Goal: Task Accomplishment & Management: Use online tool/utility

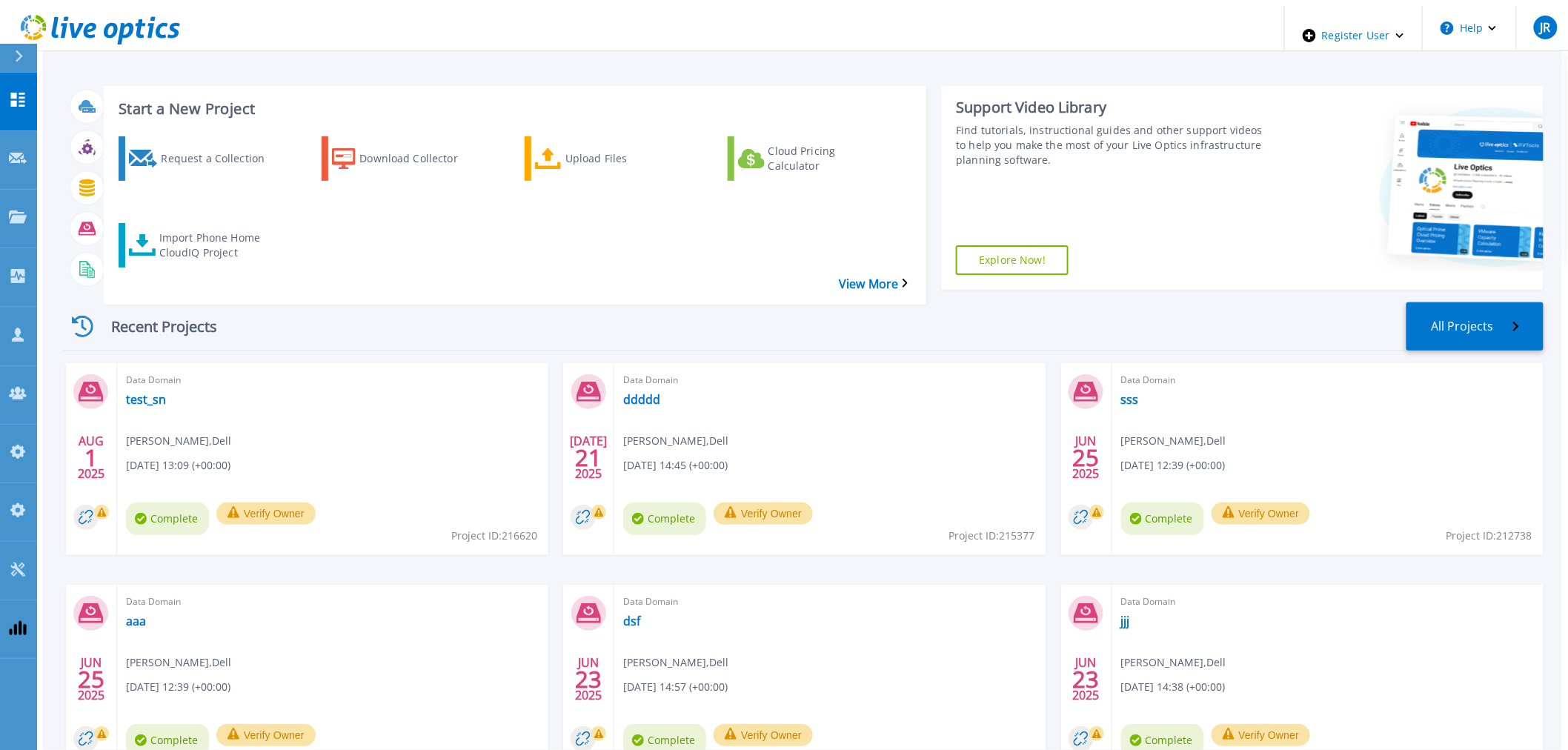
click at [147, 234] on div "Request a Collection Download Collector Upload Files Cloud Pricing Calculator I…" at bounding box center [513, 210] width 813 height 173
click at [165, 227] on div "Import Phone Home CloudIQ Project" at bounding box center [218, 245] width 119 height 37
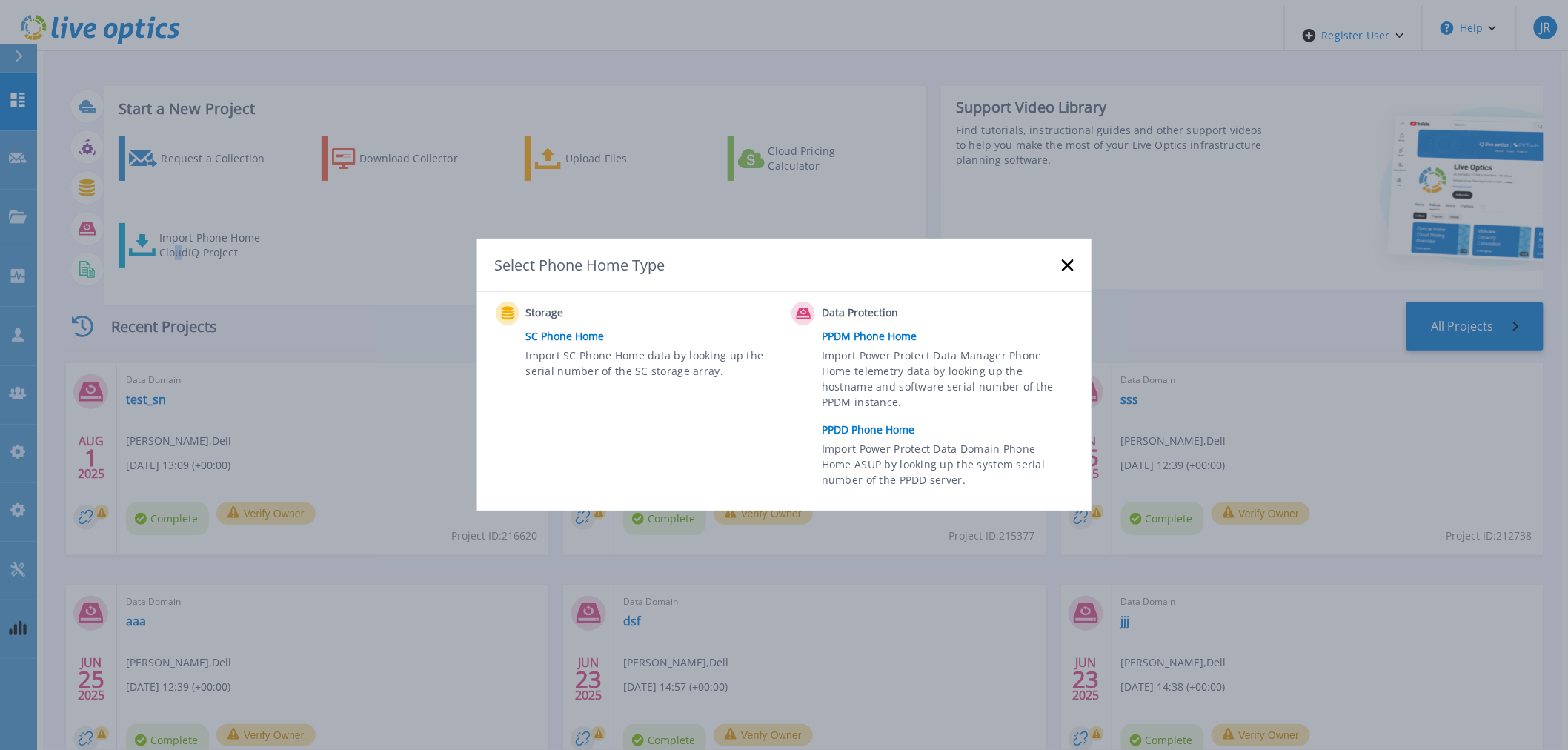
click at [864, 425] on link "PPDD Phone Home" at bounding box center [950, 430] width 259 height 22
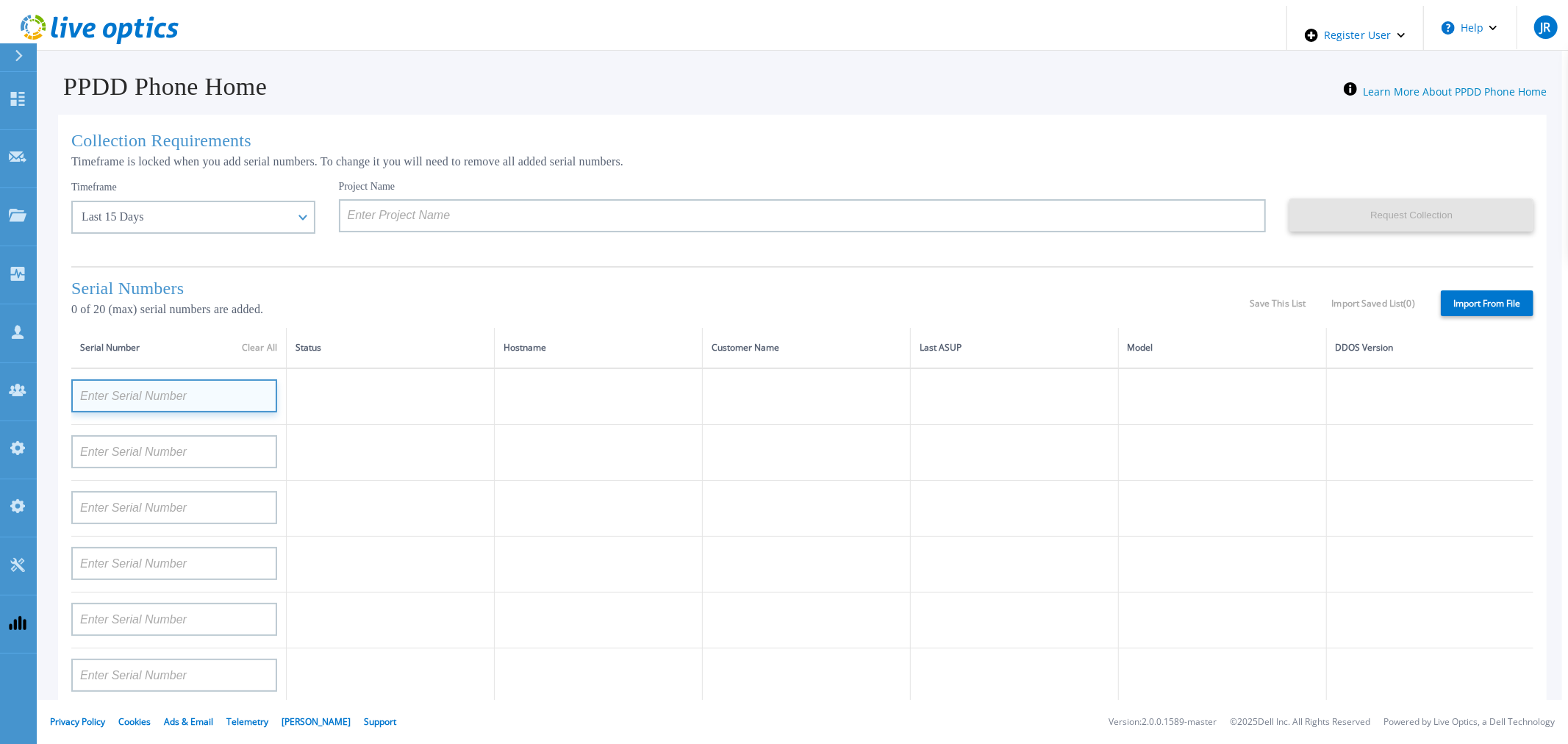
click at [192, 401] on input at bounding box center [174, 395] width 205 height 33
paste input "DE400242803893"
type input "DE400242803893"
click at [553, 265] on div "Collection Requirements Timeframe is locked when you add serial numbers. To cha…" at bounding box center [802, 523] width 1489 height 816
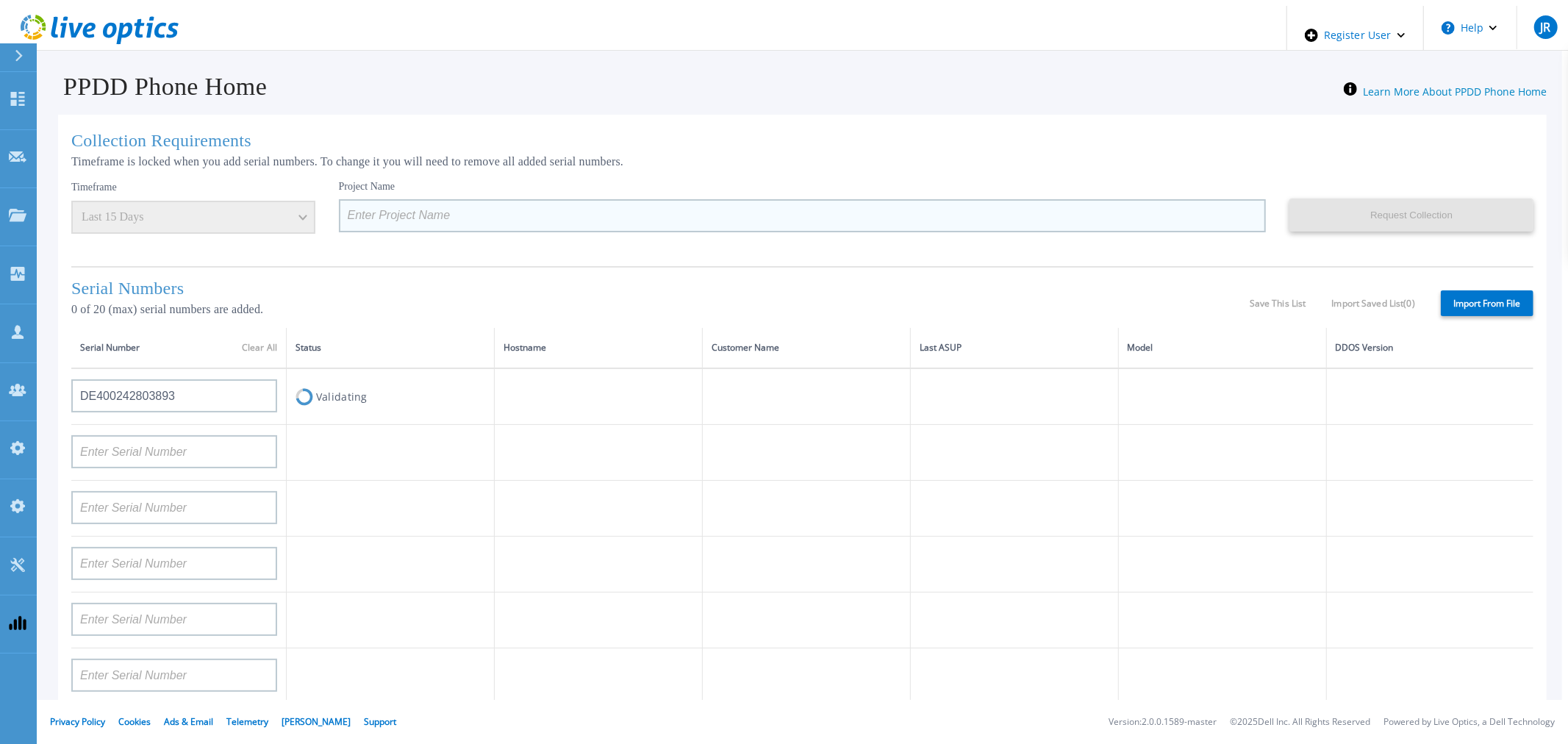
click at [593, 210] on input at bounding box center [803, 216] width 928 height 33
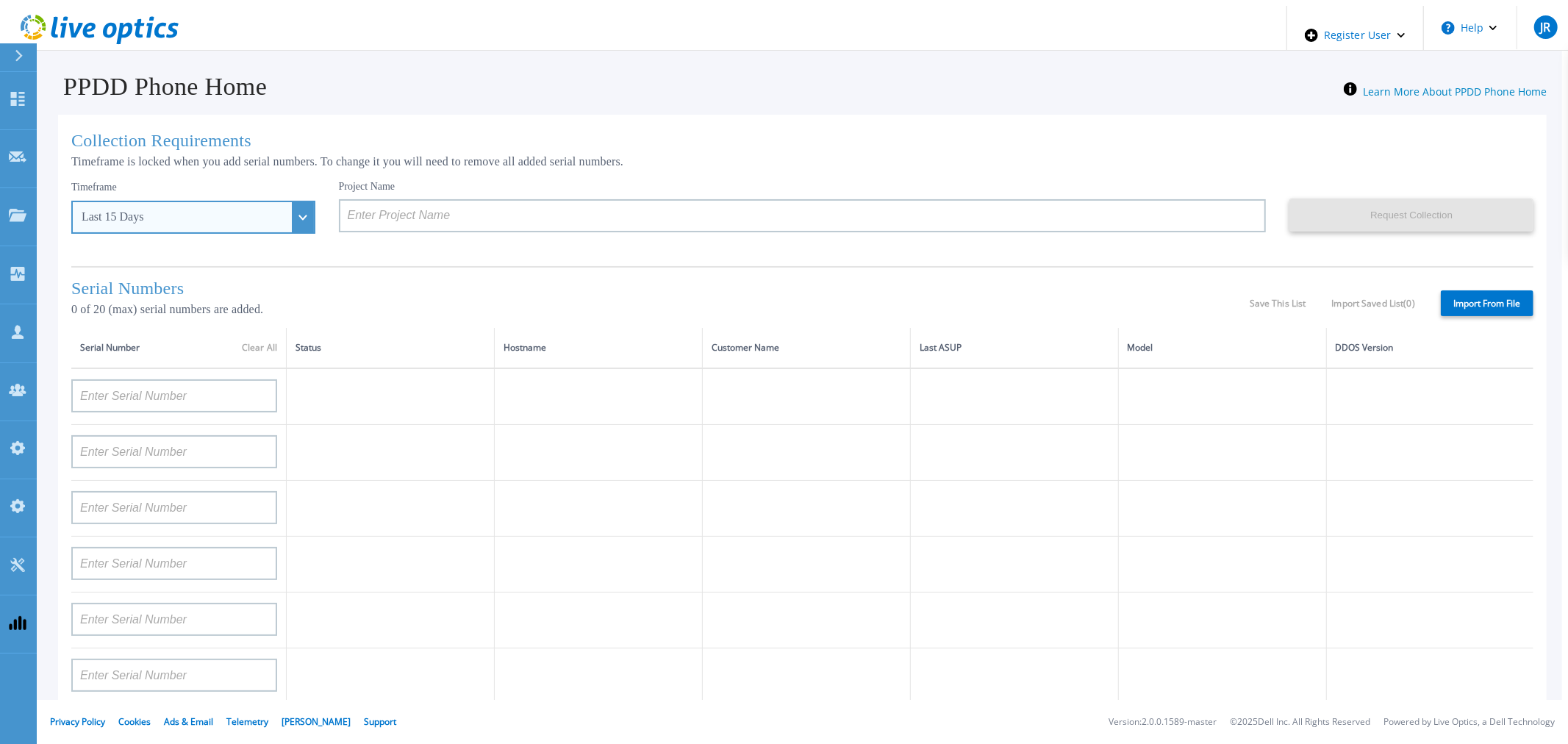
click at [274, 214] on div "Last 15 Days" at bounding box center [194, 216] width 244 height 33
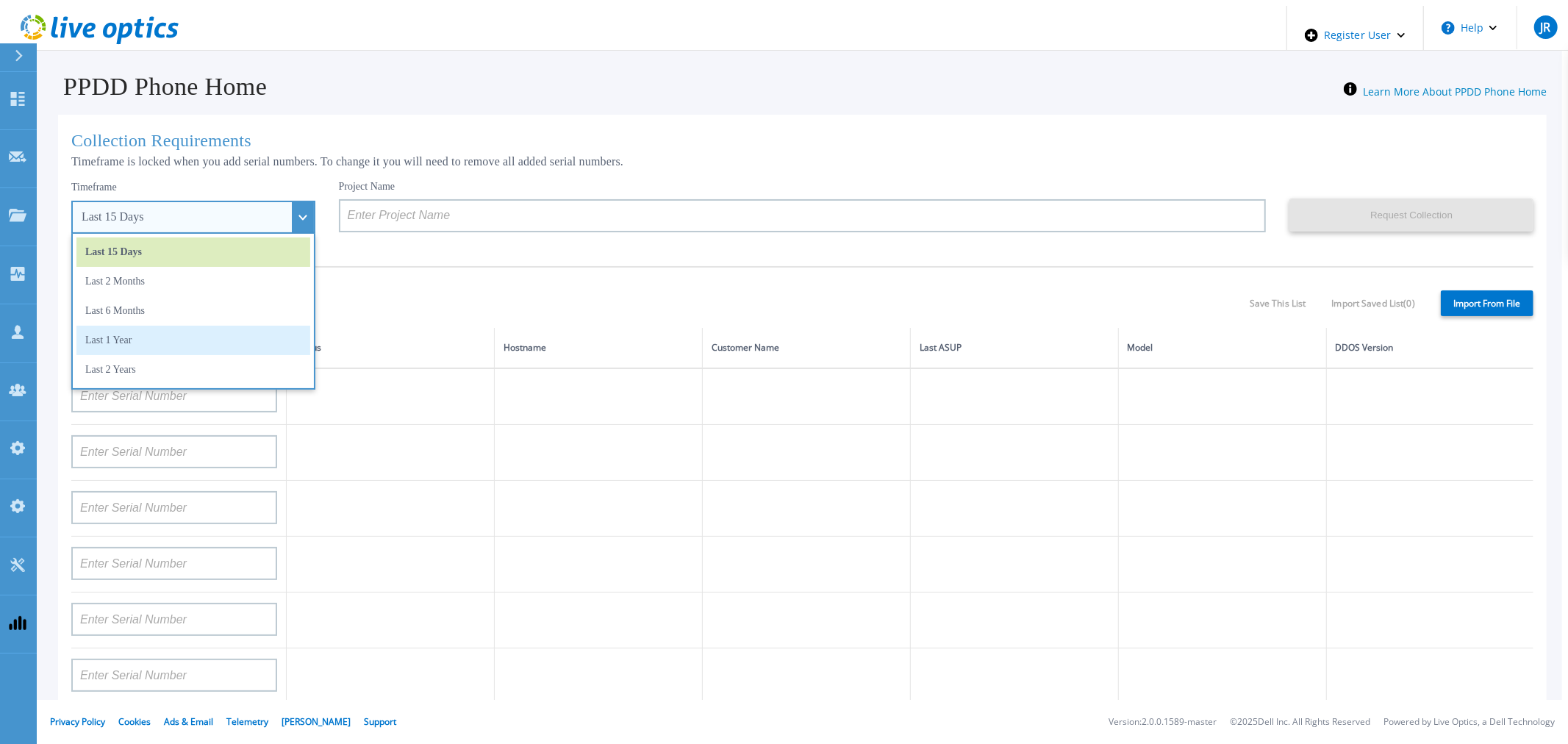
click at [173, 334] on li "Last 1 Year" at bounding box center [194, 340] width 234 height 29
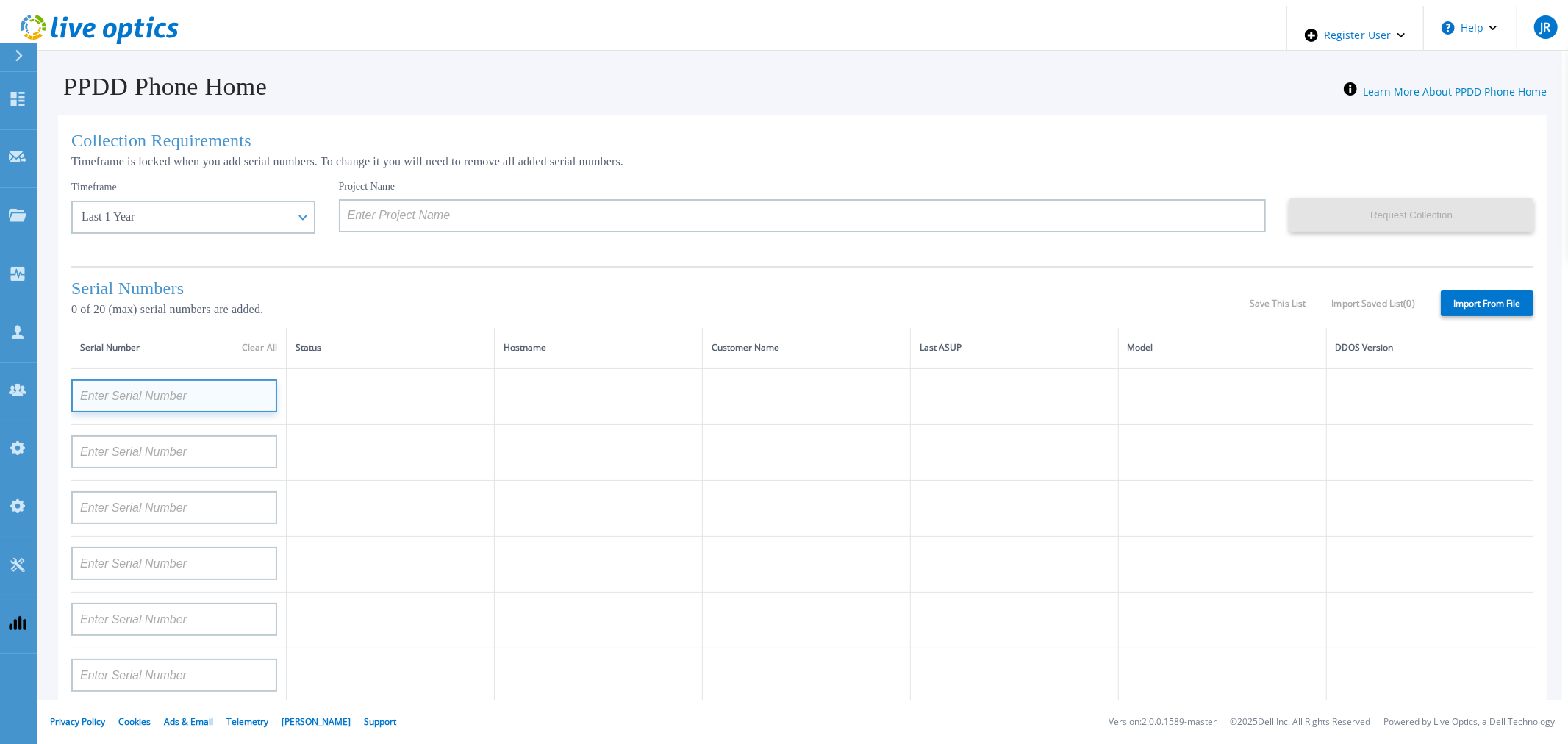
click at [165, 407] on input at bounding box center [174, 395] width 205 height 33
paste input "DE400242803893"
type input "DE400242803893"
click at [314, 286] on div "Serial Numbers 0 of 20 (max) serial numbers are added. Save This List Import Sa…" at bounding box center [802, 297] width 1462 height 61
paste input "CKM00172801558"
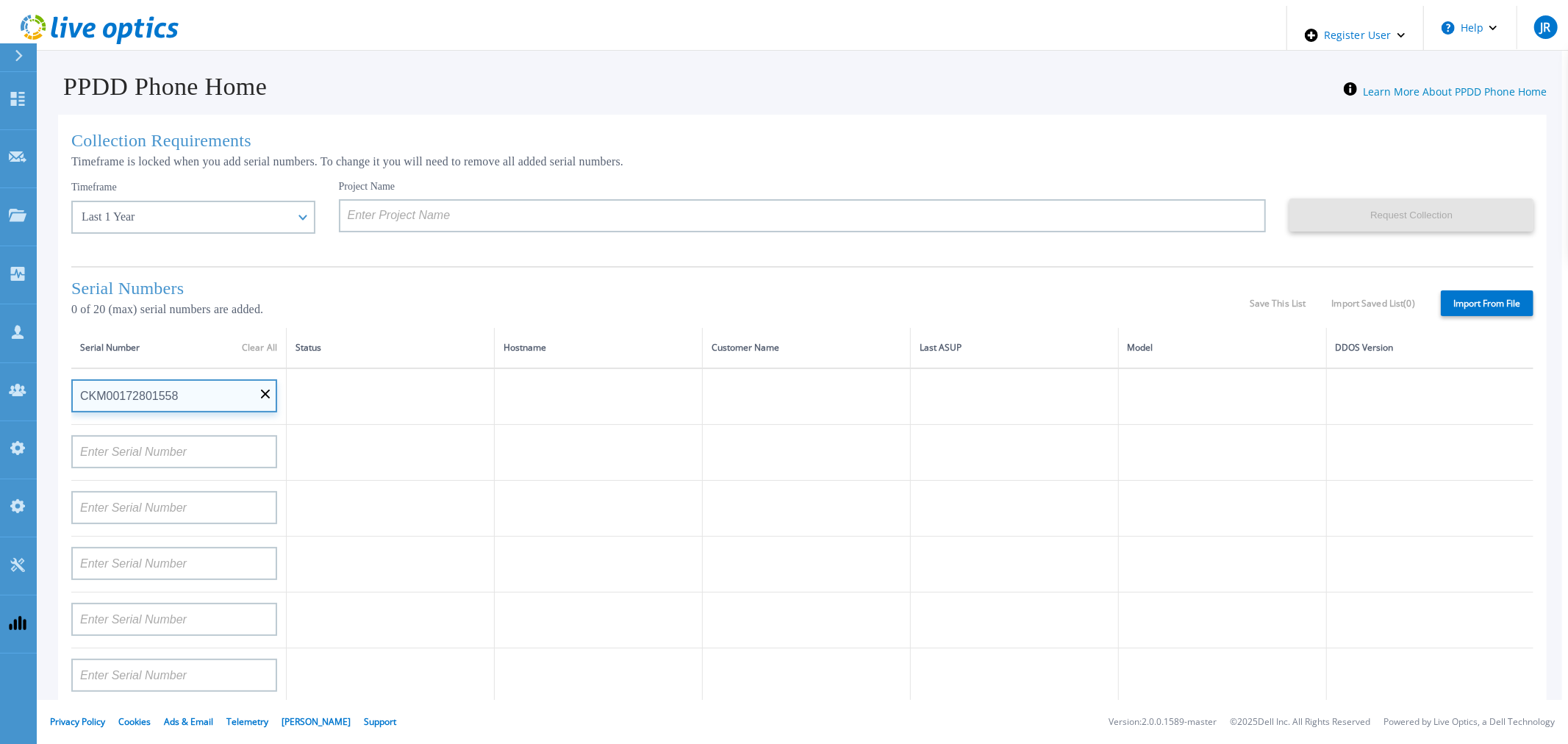
type input "CKM00172801558"
click at [358, 255] on div "Project Name" at bounding box center [815, 217] width 952 height 75
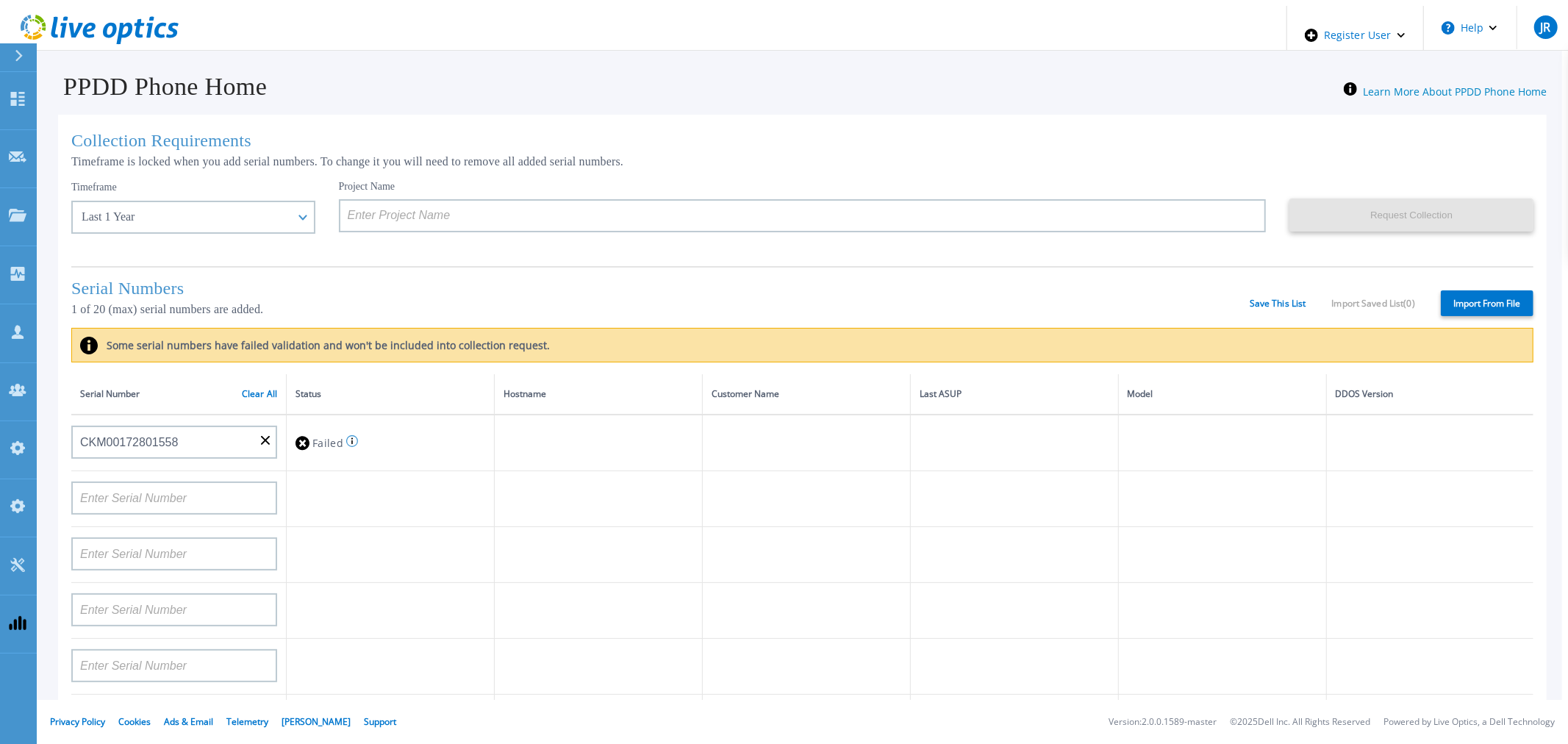
click at [379, 285] on div "Serial Numbers 1 of 20 (max) serial numbers are added. Save This List Import Sa…" at bounding box center [802, 297] width 1462 height 61
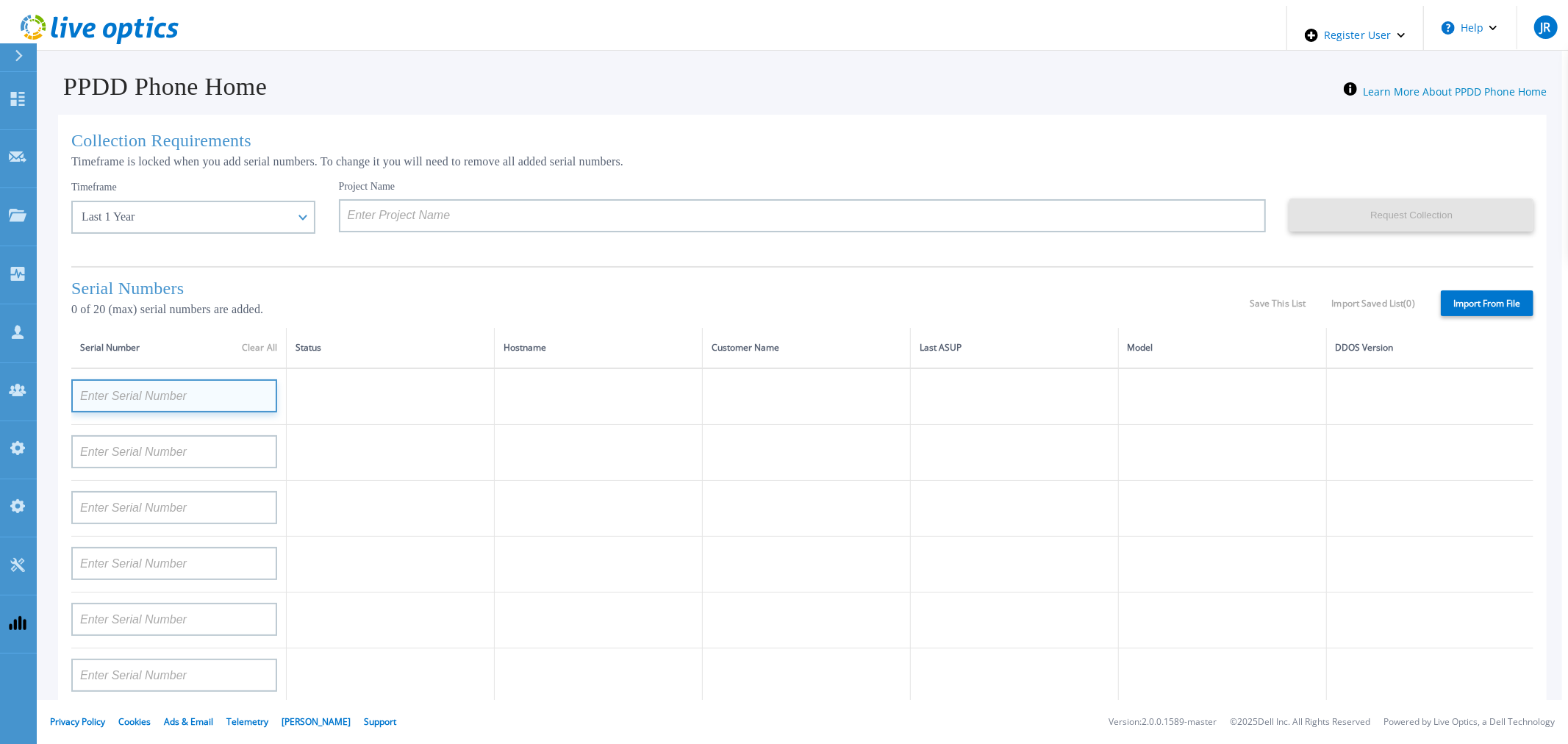
paste input "CKM00172801558"
type input "CKM00172801558"
click at [322, 275] on div "Serial Numbers 0 of 20 (max) serial numbers are added. Save This List Import Sa…" at bounding box center [802, 297] width 1462 height 61
click at [698, 297] on h1 "Serial Numbers" at bounding box center [661, 288] width 1178 height 20
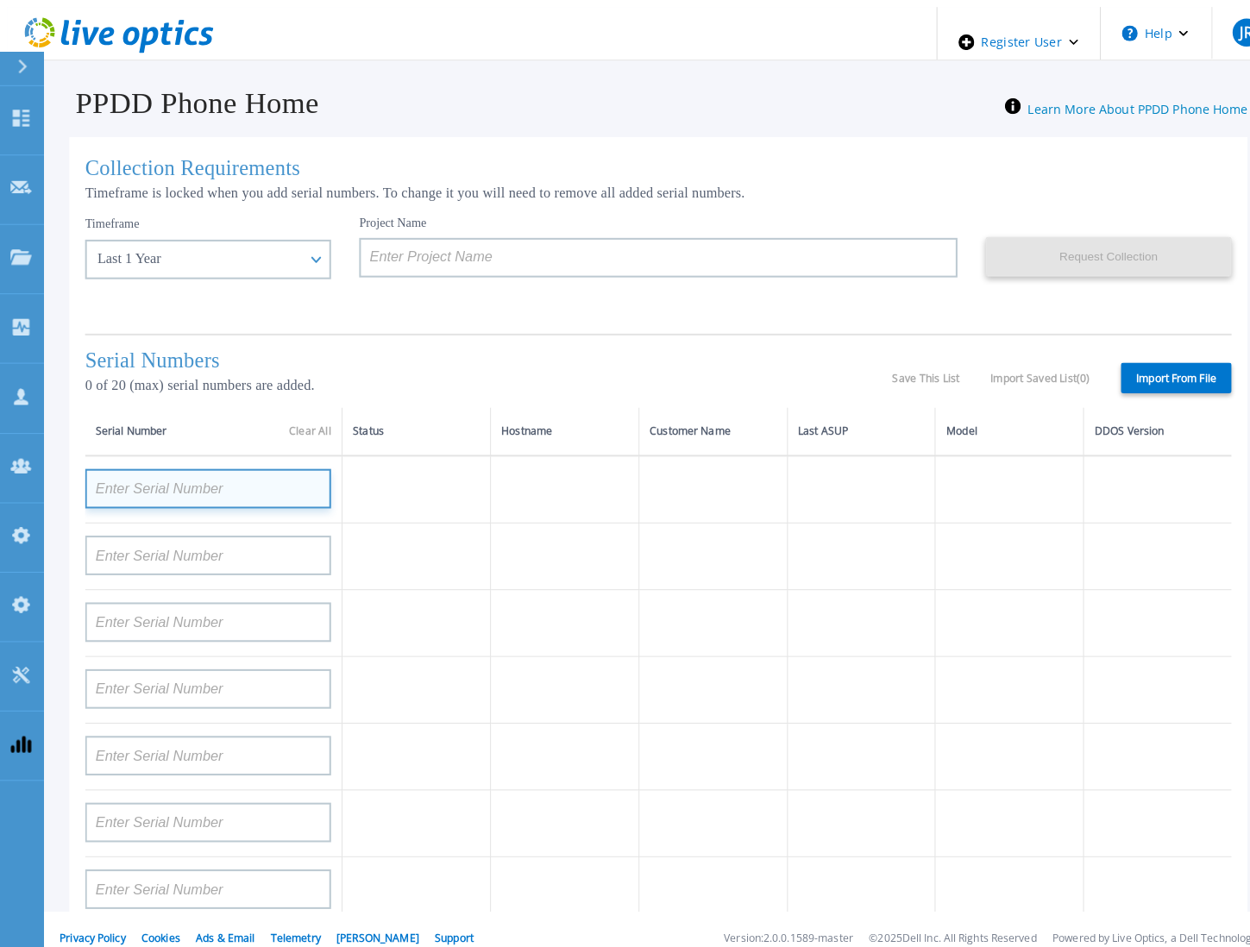
click at [275, 471] on input at bounding box center [204, 479] width 241 height 39
paste input "CKM00172801558"
type input "CKM00172801558"
click at [613, 321] on div "Collection Requirements Timeframe is locked when you add serial numbers. To cha…" at bounding box center [646, 622] width 1156 height 974
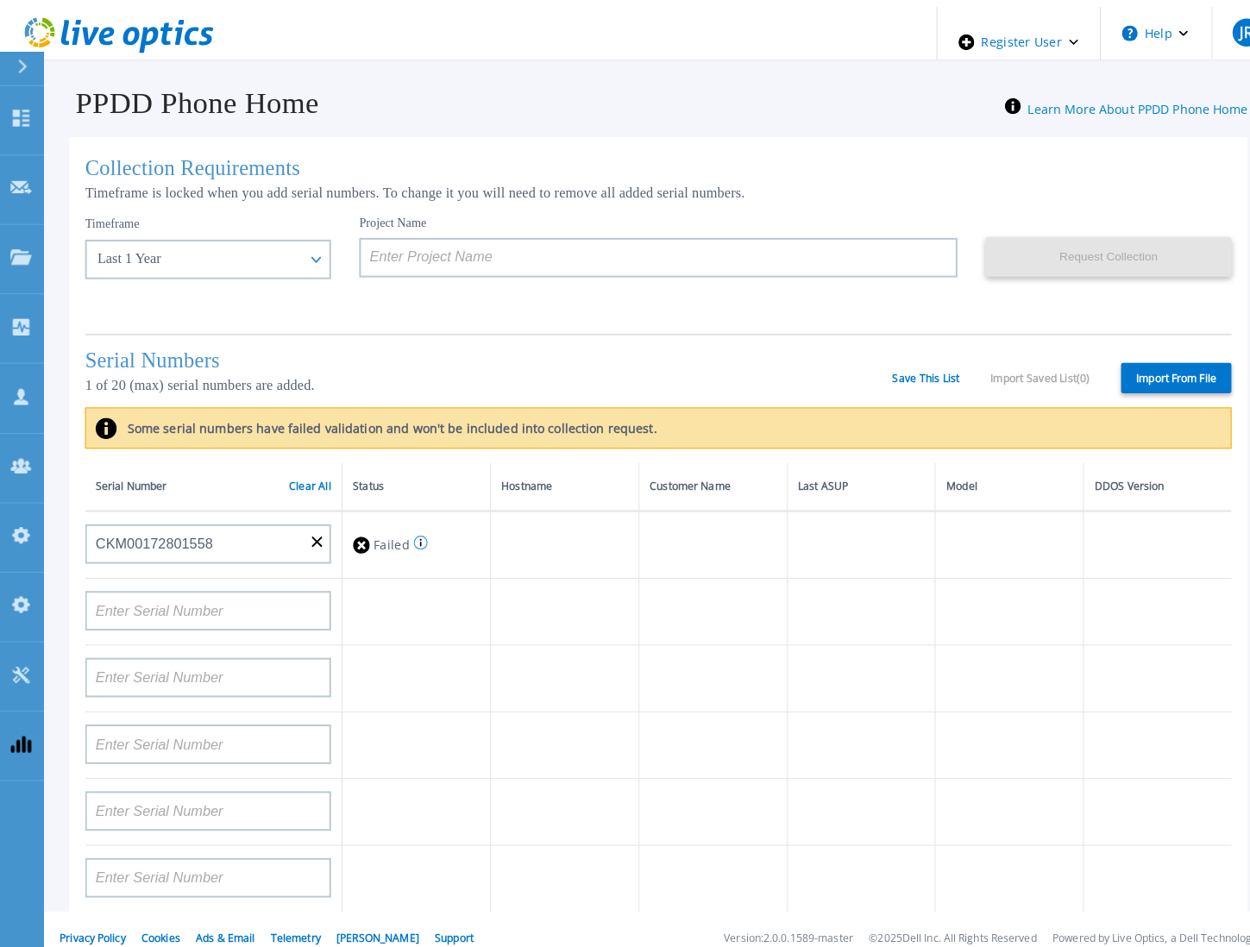
click at [310, 529] on input "CKM00172801558" at bounding box center [204, 534] width 241 height 39
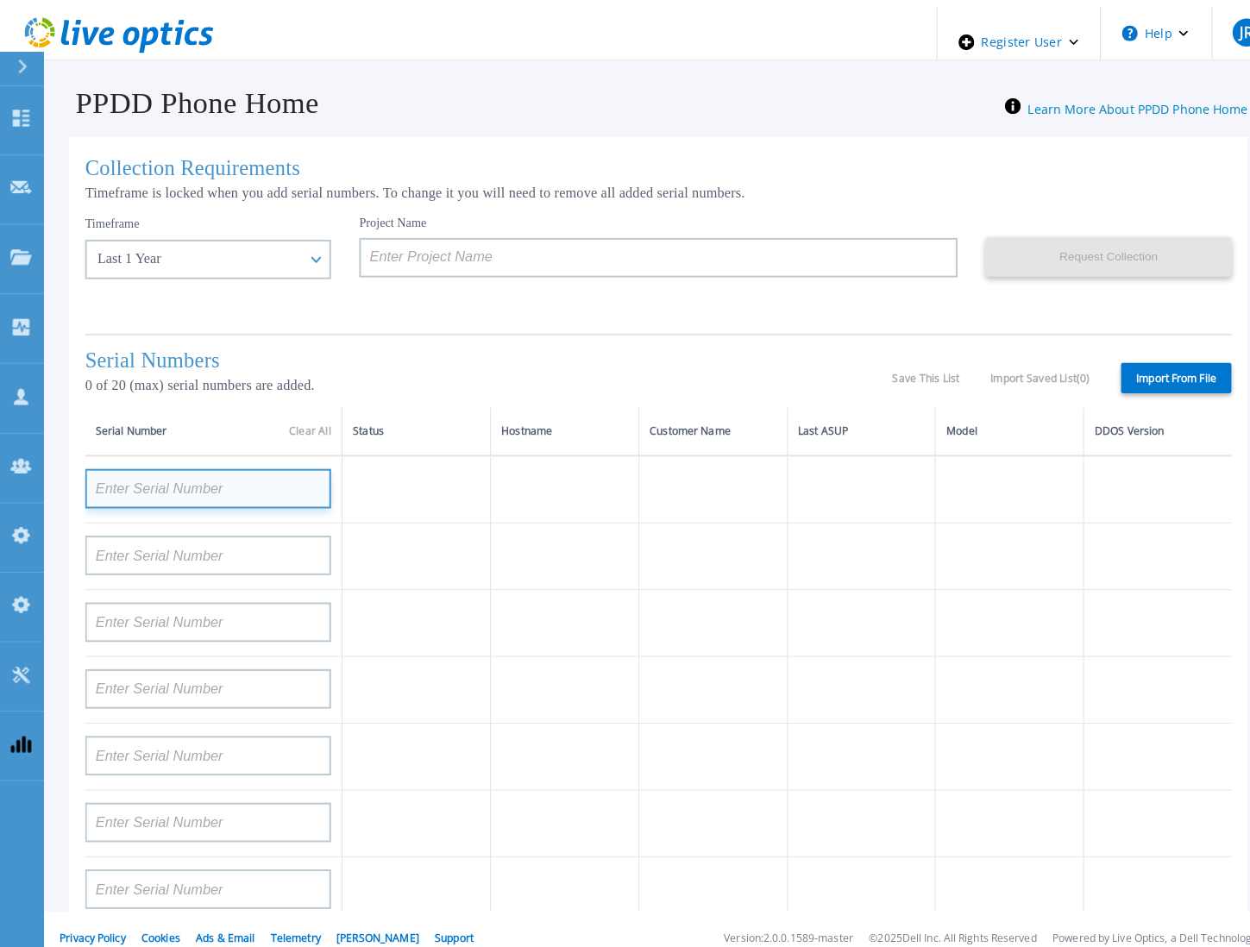
paste input "CKM00172801558"
type input "CKM00172801558"
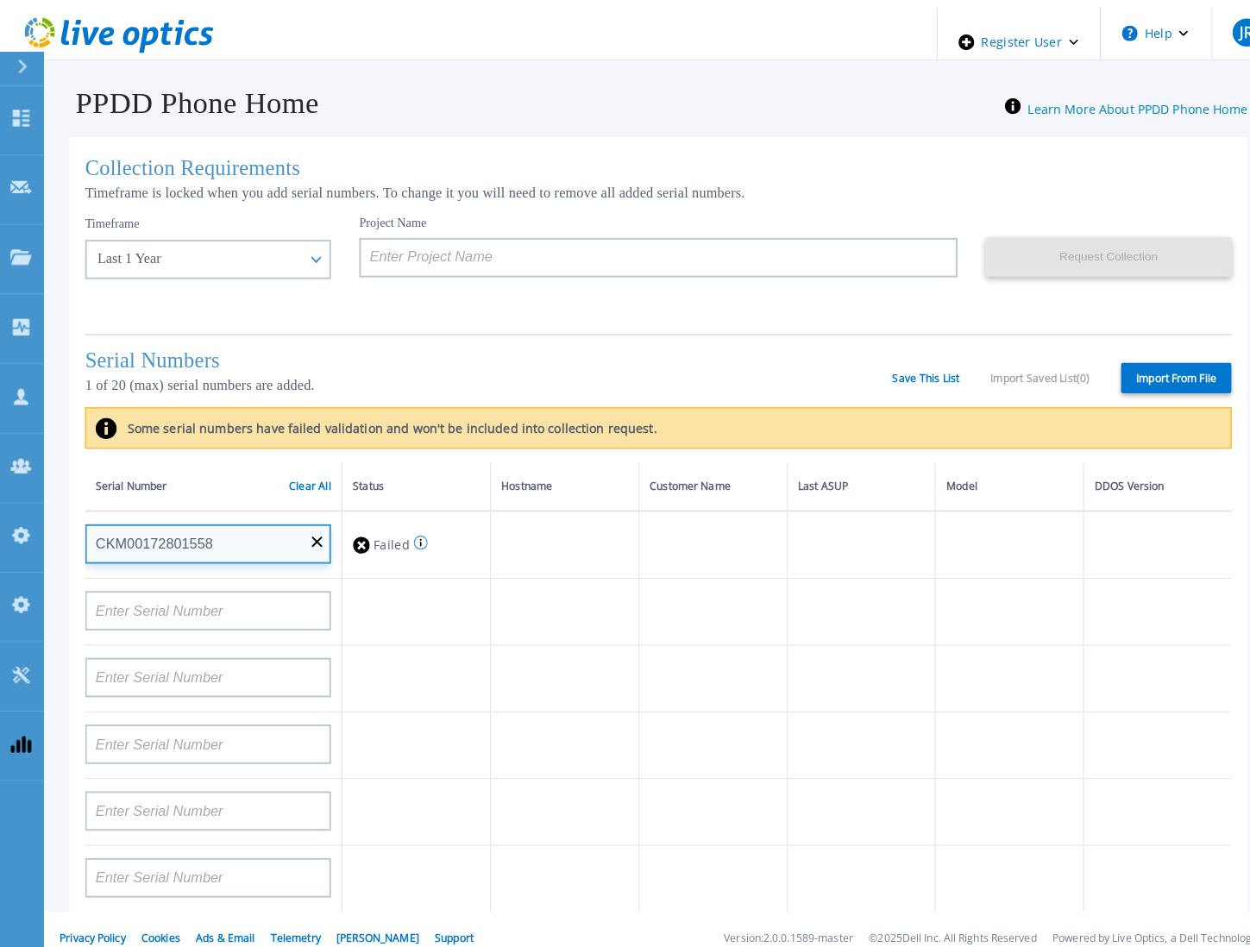
click at [300, 536] on input "CKM00172801558" at bounding box center [204, 534] width 241 height 39
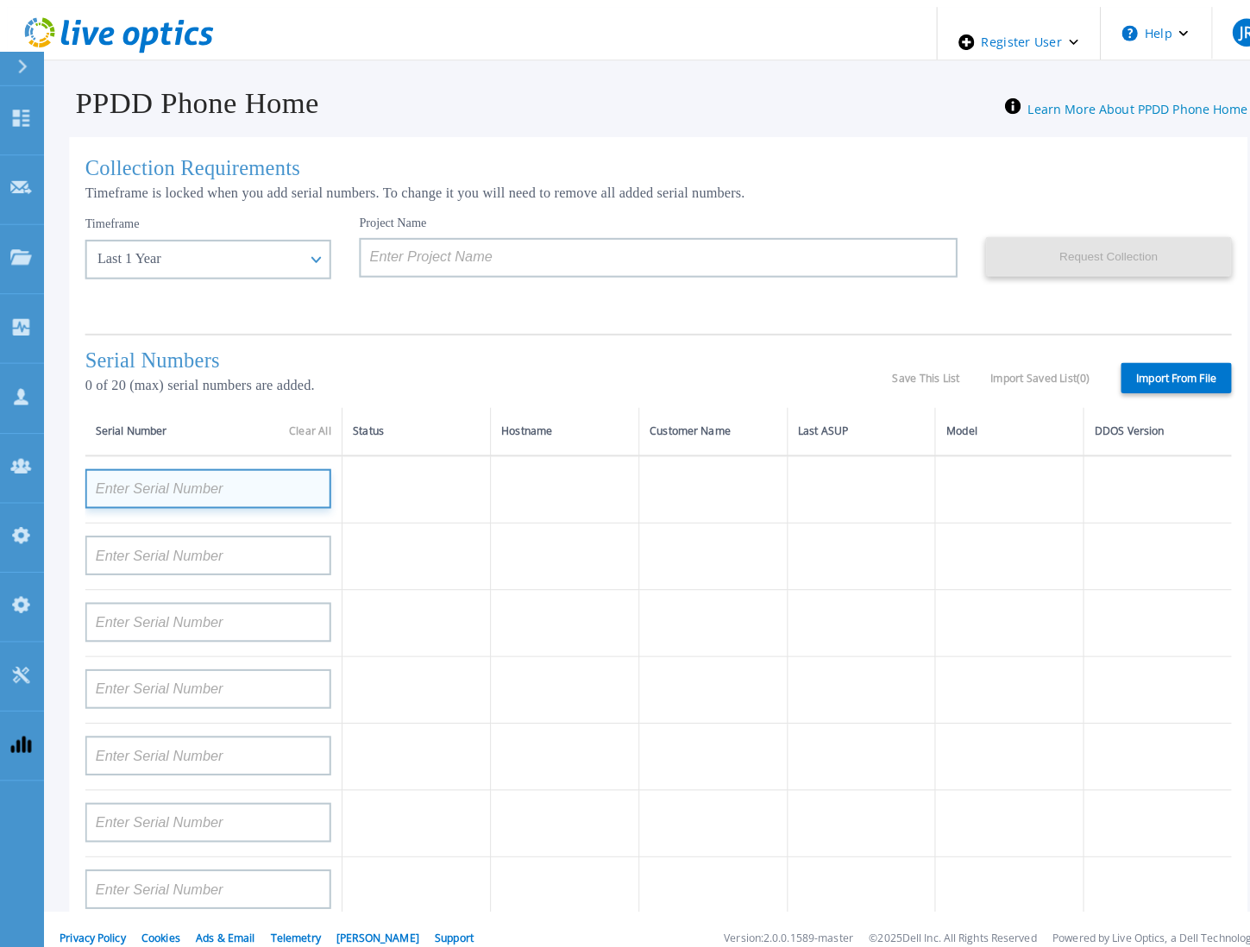
paste input "CKM00172801558"
type input "CKM00172801558"
click at [682, 310] on div "Project Name" at bounding box center [660, 262] width 615 height 103
paste input "appi-tf-ppddph"
type input "appi-tf-ppddph"
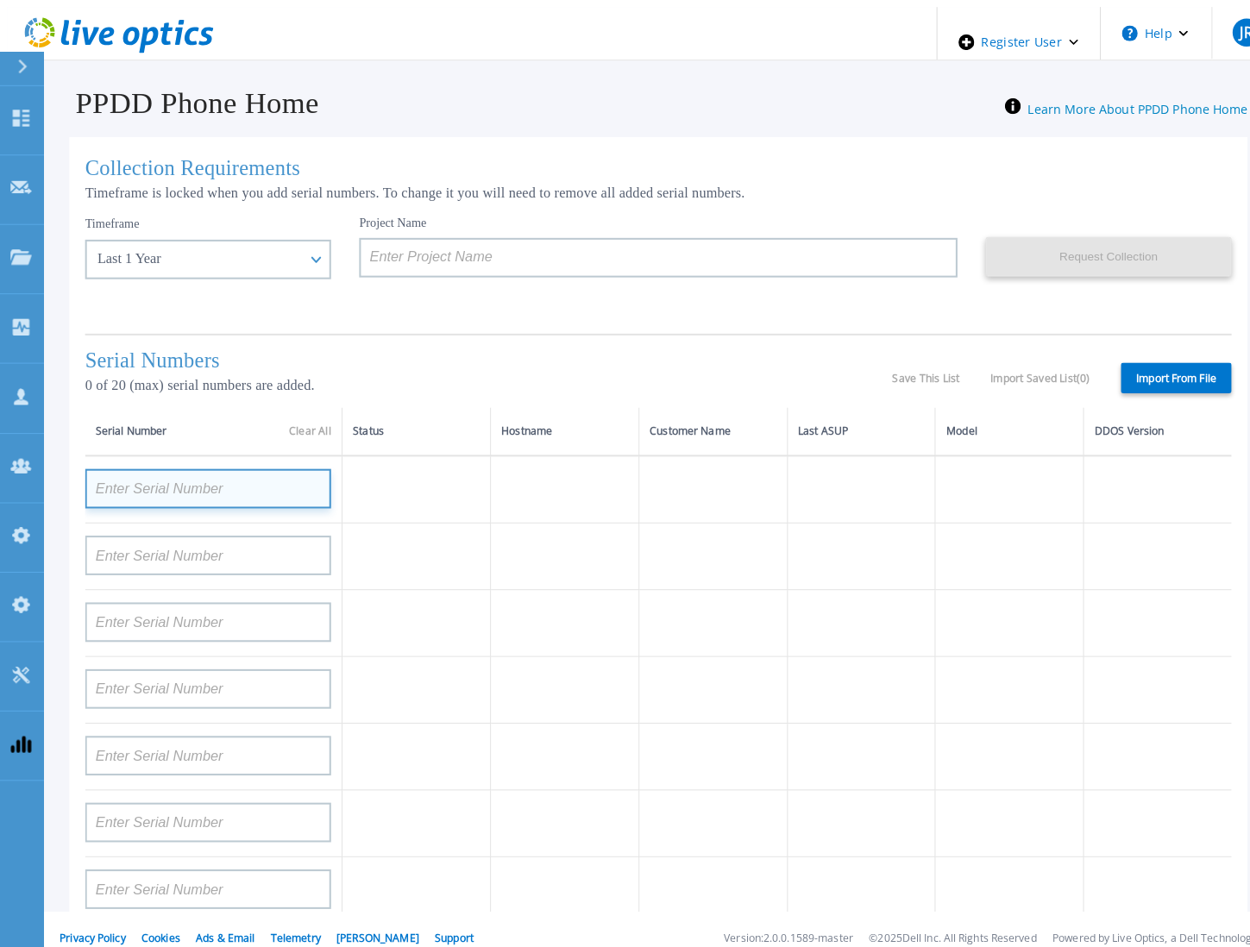
paste input "CKM00172801558"
type input "CKM00172801558"
paste input "CKM00172801558"
type input "CKM00172801558"
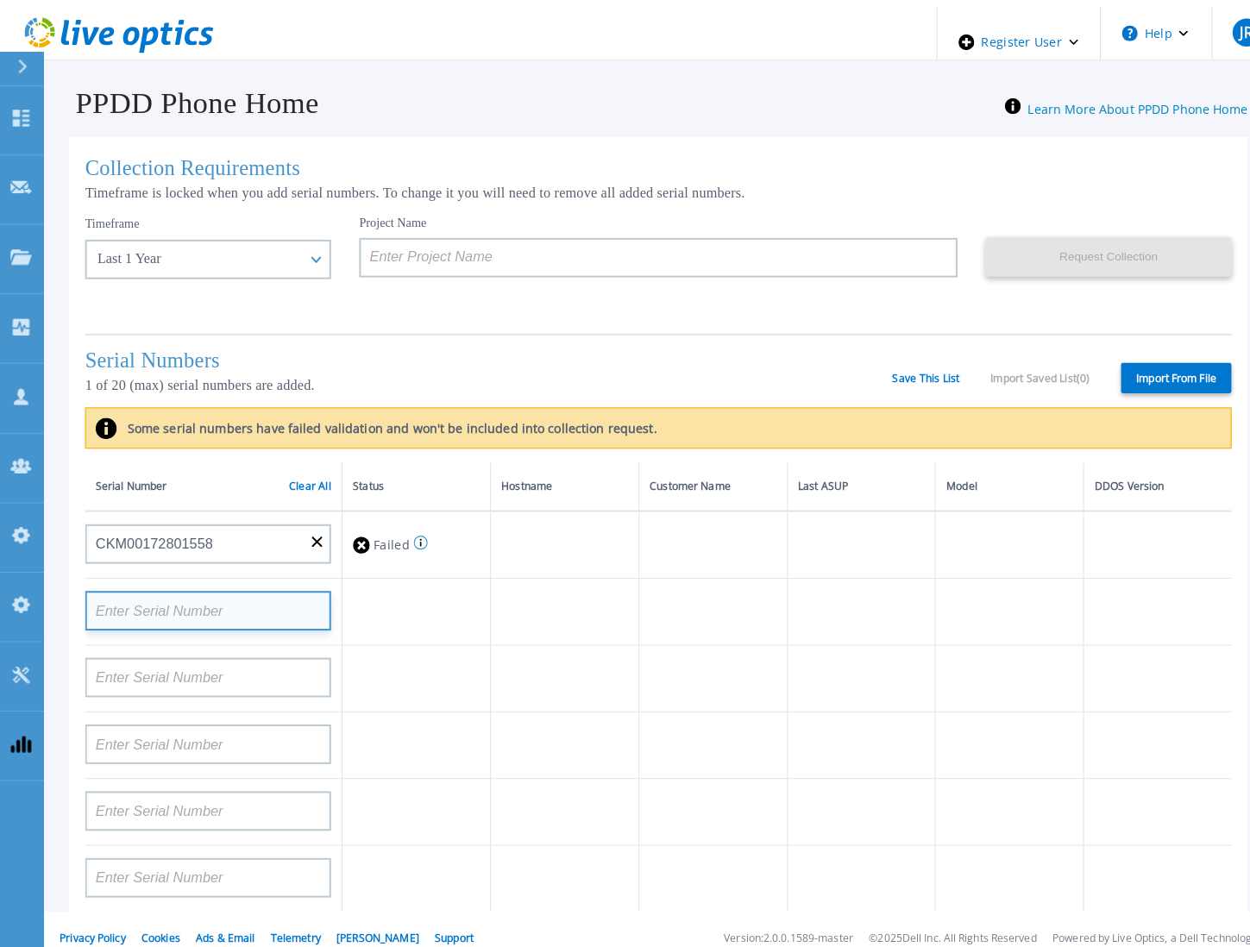
click at [222, 595] on input at bounding box center [204, 599] width 241 height 39
paste input "CKM00172801558"
type input "CKM00172801558"
paste input "DE400242803893"
type input "DE400242803893"
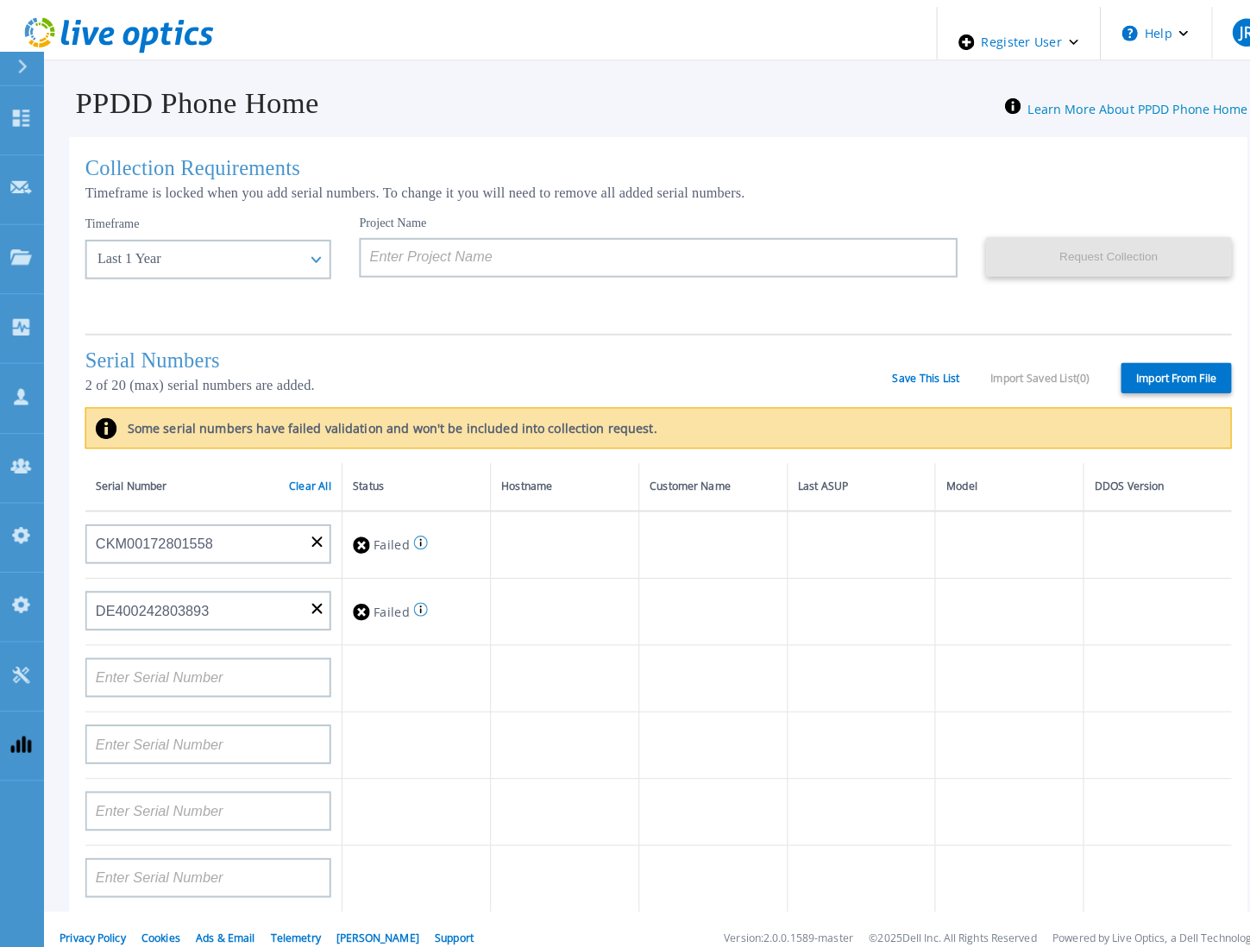
click at [412, 533] on icon at bounding box center [413, 533] width 2 height 8
click at [197, 663] on input at bounding box center [204, 665] width 241 height 39
paste input "CKM00192200280"
type input "CKM00192200280"
